Goal: Task Accomplishment & Management: Manage account settings

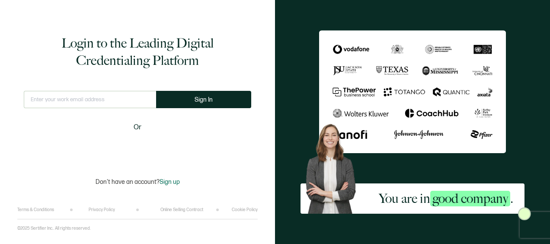
click at [114, 96] on input "text" at bounding box center [90, 99] width 132 height 17
type input "[EMAIL_ADDRESS][DOMAIN_NAME]"
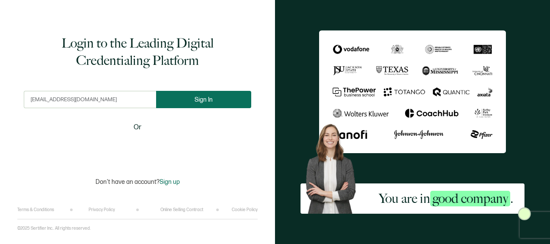
click at [192, 95] on button "Sign In" at bounding box center [203, 99] width 95 height 17
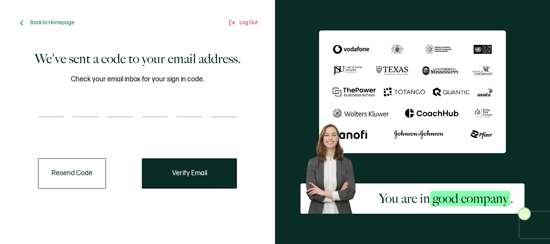
click at [46, 104] on input "number" at bounding box center [51, 108] width 26 height 17
paste input "2"
type input "2"
type input "4"
type input "3"
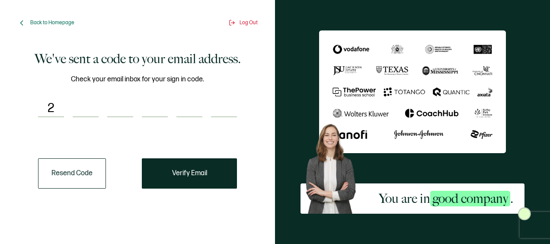
type input "7"
type input "9"
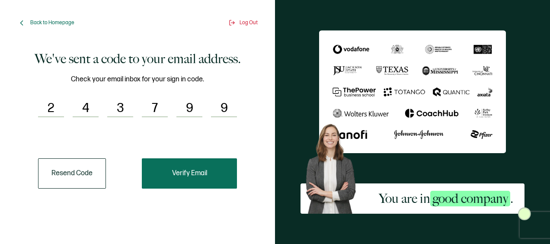
click at [190, 170] on span "Verify Email" at bounding box center [189, 173] width 35 height 7
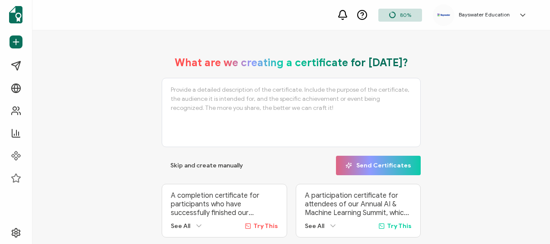
click at [97, 92] on div "What are we creating a certificate for [DATE]? Skip and create manually Send Ce…" at bounding box center [291, 178] width 475 height 261
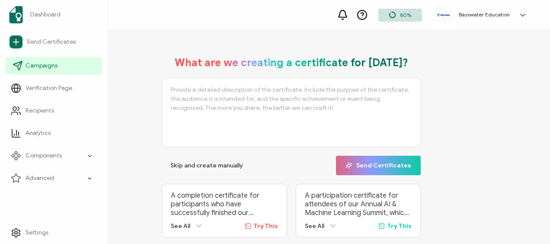
click at [48, 66] on span "Campaigns" at bounding box center [42, 65] width 32 height 9
click at [19, 64] on icon at bounding box center [19, 63] width 5 height 5
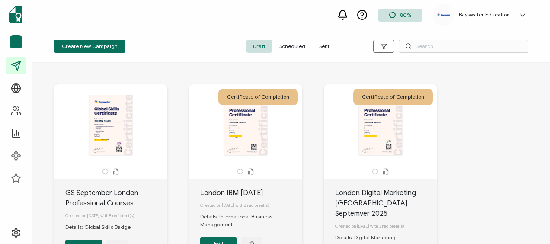
click at [325, 43] on span "Sent" at bounding box center [324, 46] width 24 height 13
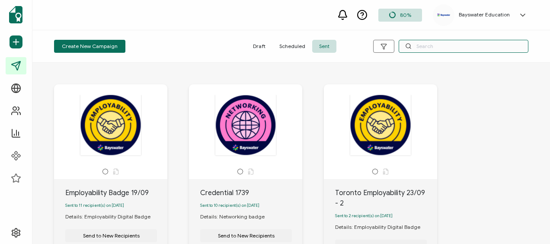
click at [435, 44] on input "text" at bounding box center [464, 46] width 130 height 13
type input "[GEOGRAPHIC_DATA]"
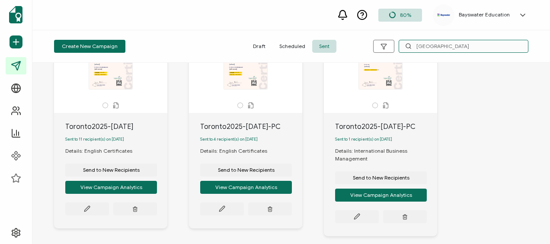
scroll to position [303, 0]
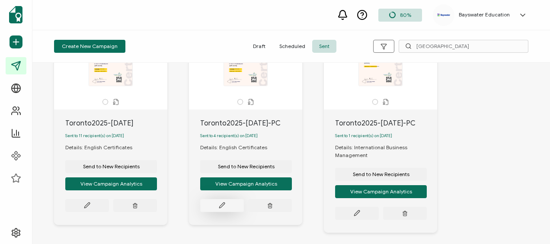
click at [221, 208] on icon at bounding box center [222, 205] width 6 height 6
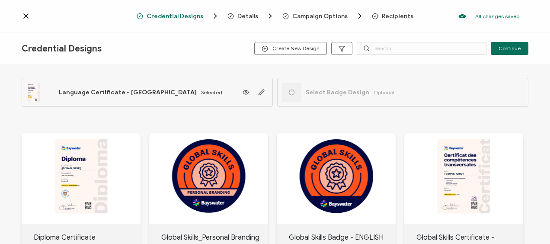
click at [385, 18] on span "Recipients" at bounding box center [398, 16] width 32 height 6
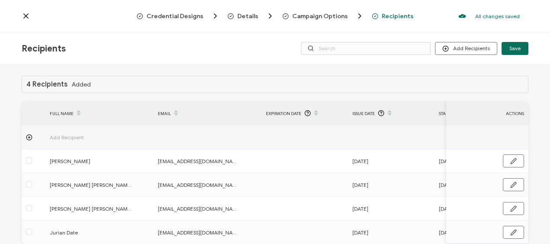
click at [170, 16] on span "Credential Designs" at bounding box center [175, 16] width 57 height 6
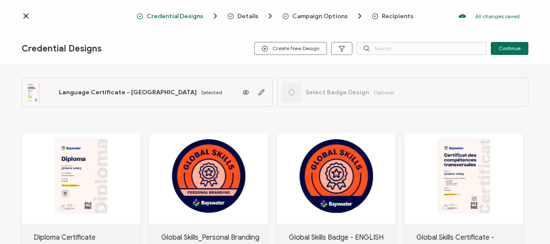
click at [25, 16] on icon at bounding box center [26, 16] width 4 height 4
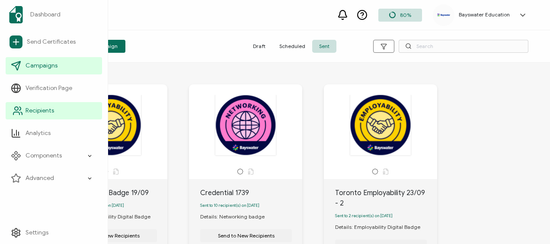
drag, startPoint x: 42, startPoint y: 107, endPoint x: 75, endPoint y: 106, distance: 33.3
click at [42, 106] on span "Recipients" at bounding box center [40, 110] width 29 height 9
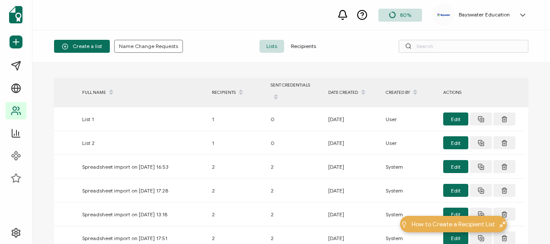
click at [305, 45] on span "Recipients" at bounding box center [303, 46] width 39 height 13
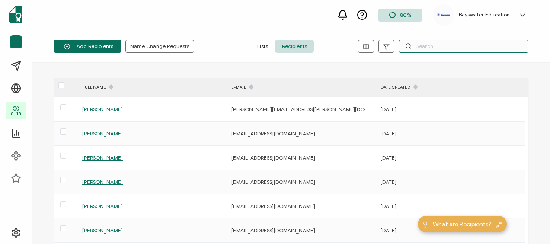
click at [446, 46] on input "text" at bounding box center [464, 46] width 130 height 13
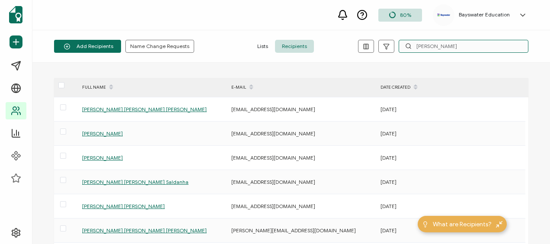
click at [420, 48] on input "[PERSON_NAME]" at bounding box center [464, 46] width 130 height 13
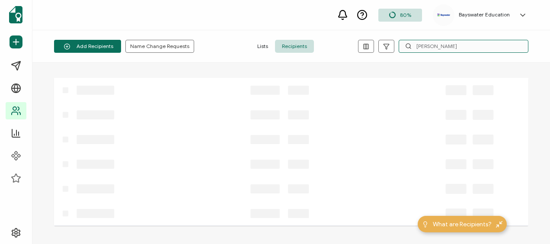
type input "[PERSON_NAME]"
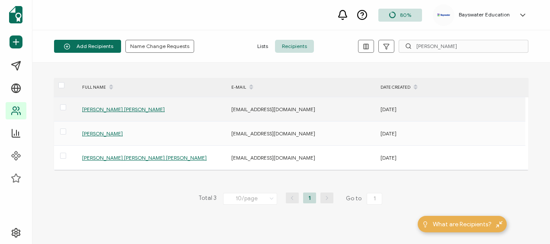
click at [148, 108] on span "[PERSON_NAME] [PERSON_NAME]" at bounding box center [123, 109] width 83 height 6
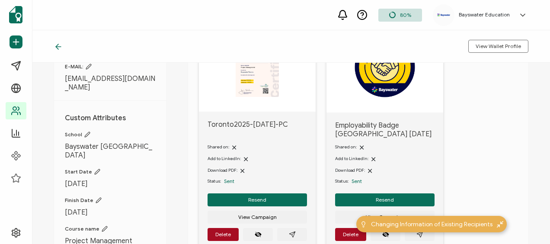
scroll to position [130, 0]
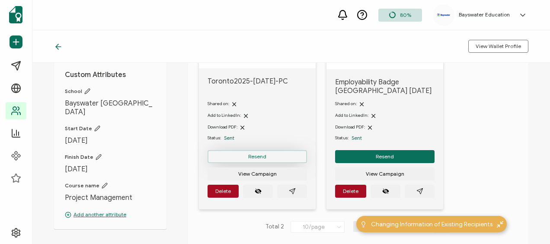
click at [269, 156] on button "Resend" at bounding box center [257, 156] width 99 height 13
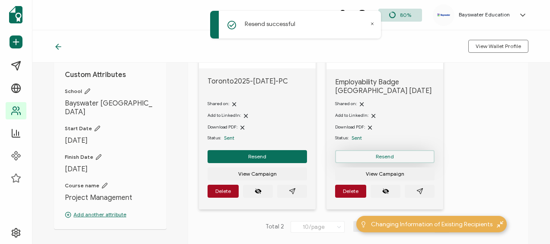
click at [383, 156] on span "Resend" at bounding box center [385, 156] width 18 height 5
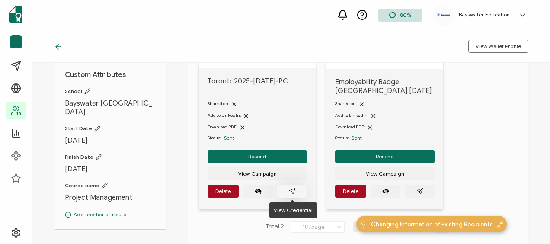
click at [297, 191] on button "button" at bounding box center [292, 191] width 30 height 13
